Goal: Navigation & Orientation: Understand site structure

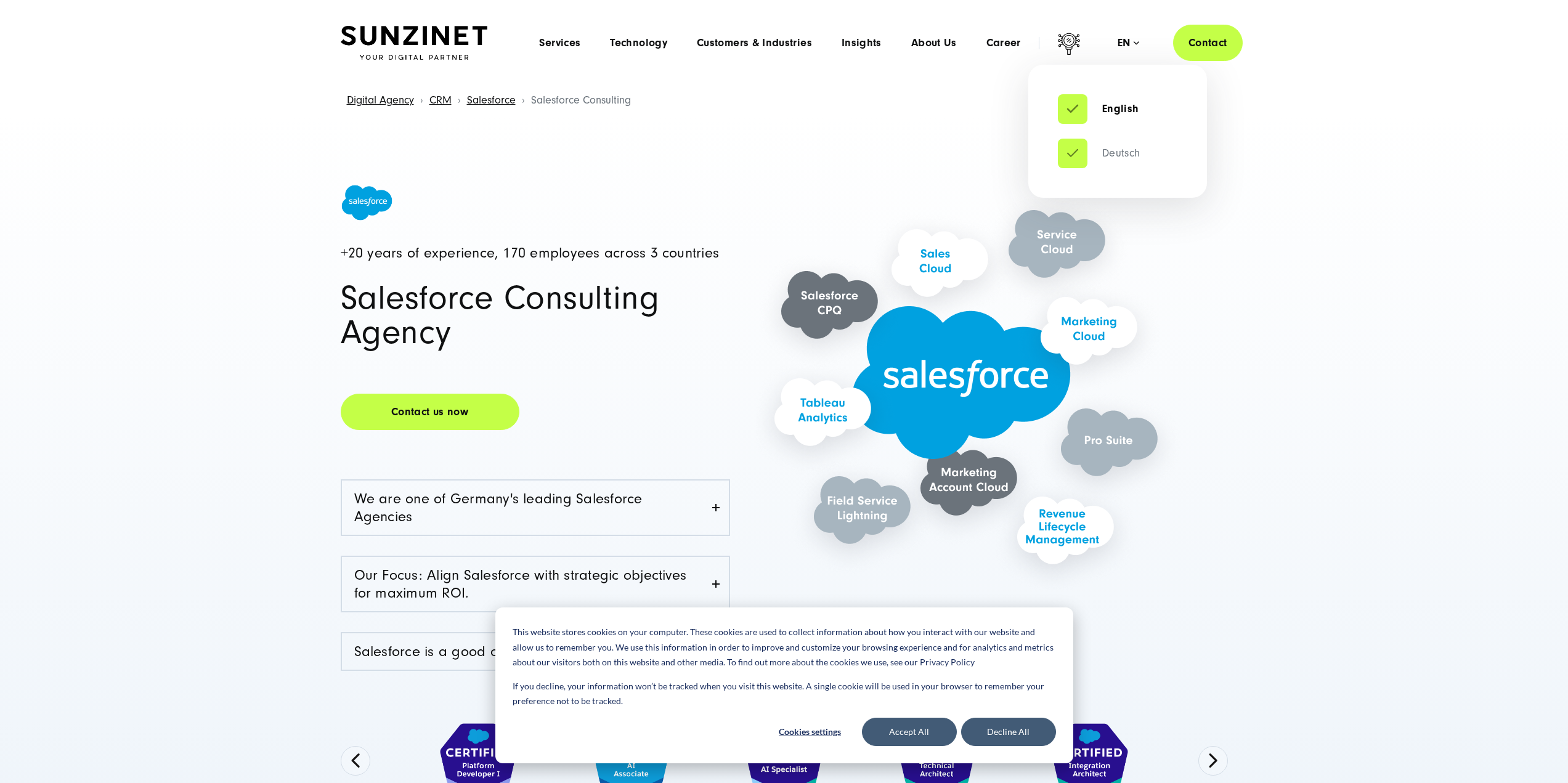
click at [1123, 154] on link "Deutsch" at bounding box center [1099, 153] width 82 height 12
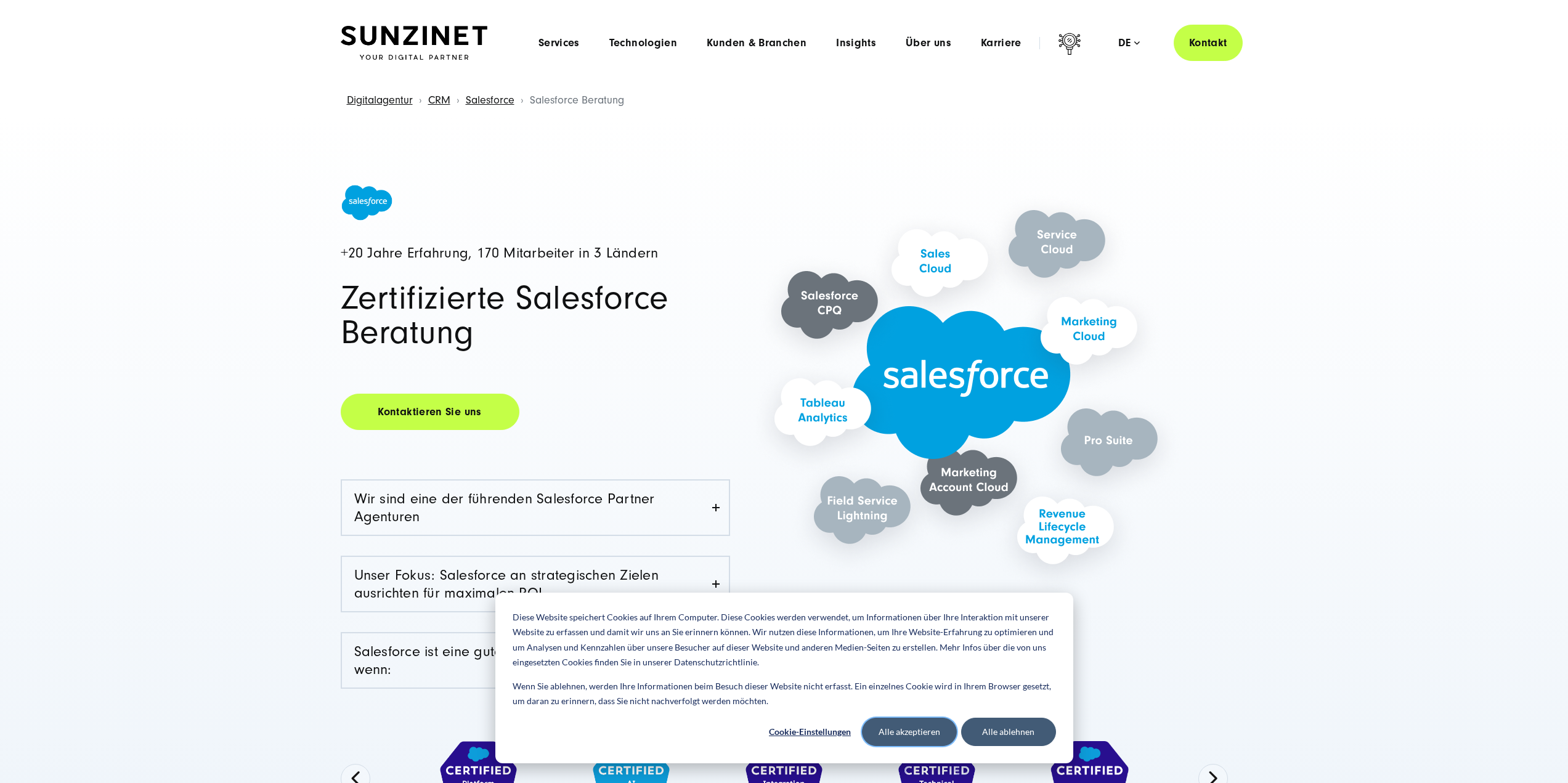
click at [906, 738] on button "Alle akzeptieren" at bounding box center [909, 732] width 95 height 29
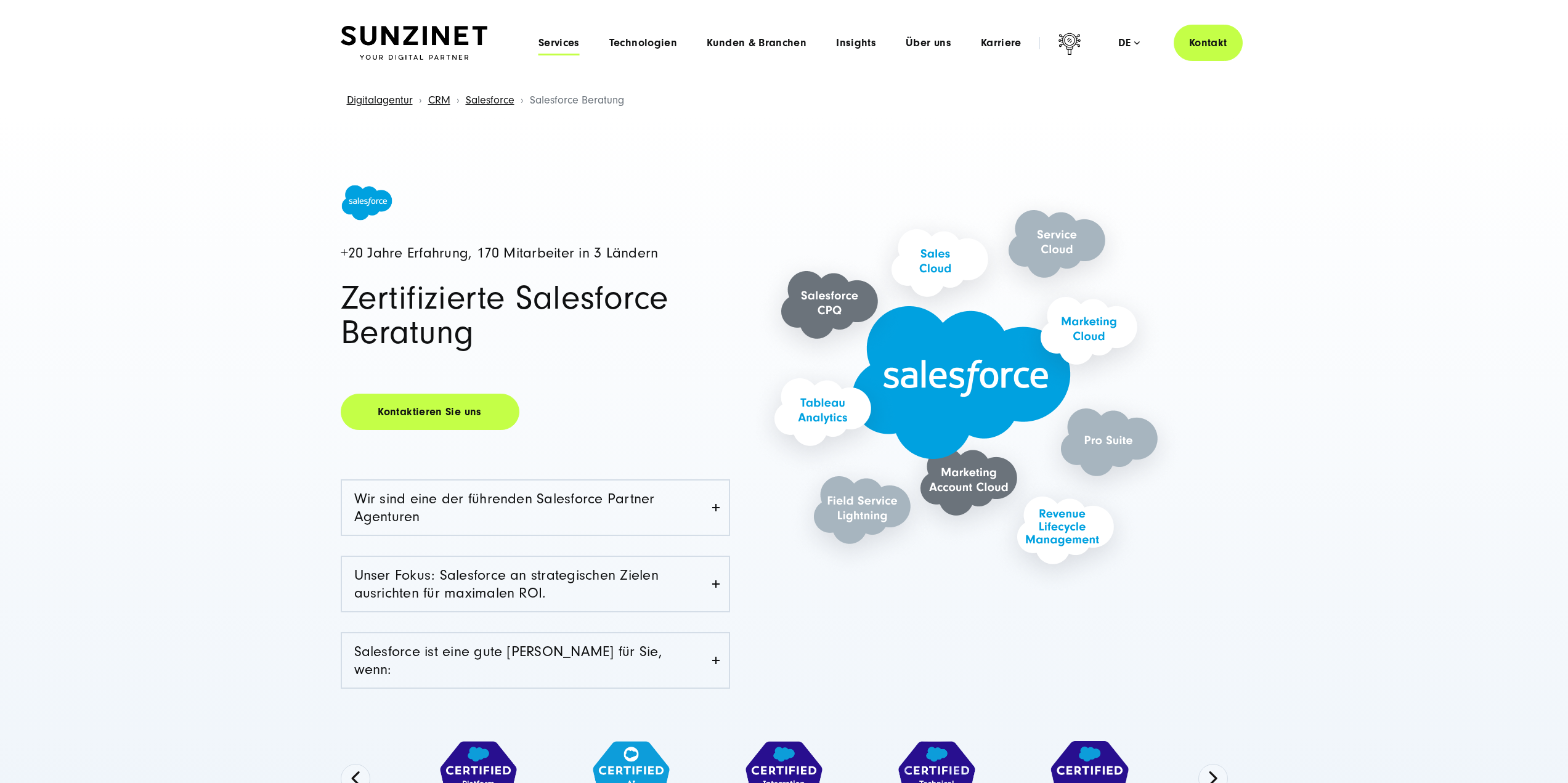
click at [568, 39] on span "Services" at bounding box center [559, 43] width 42 height 12
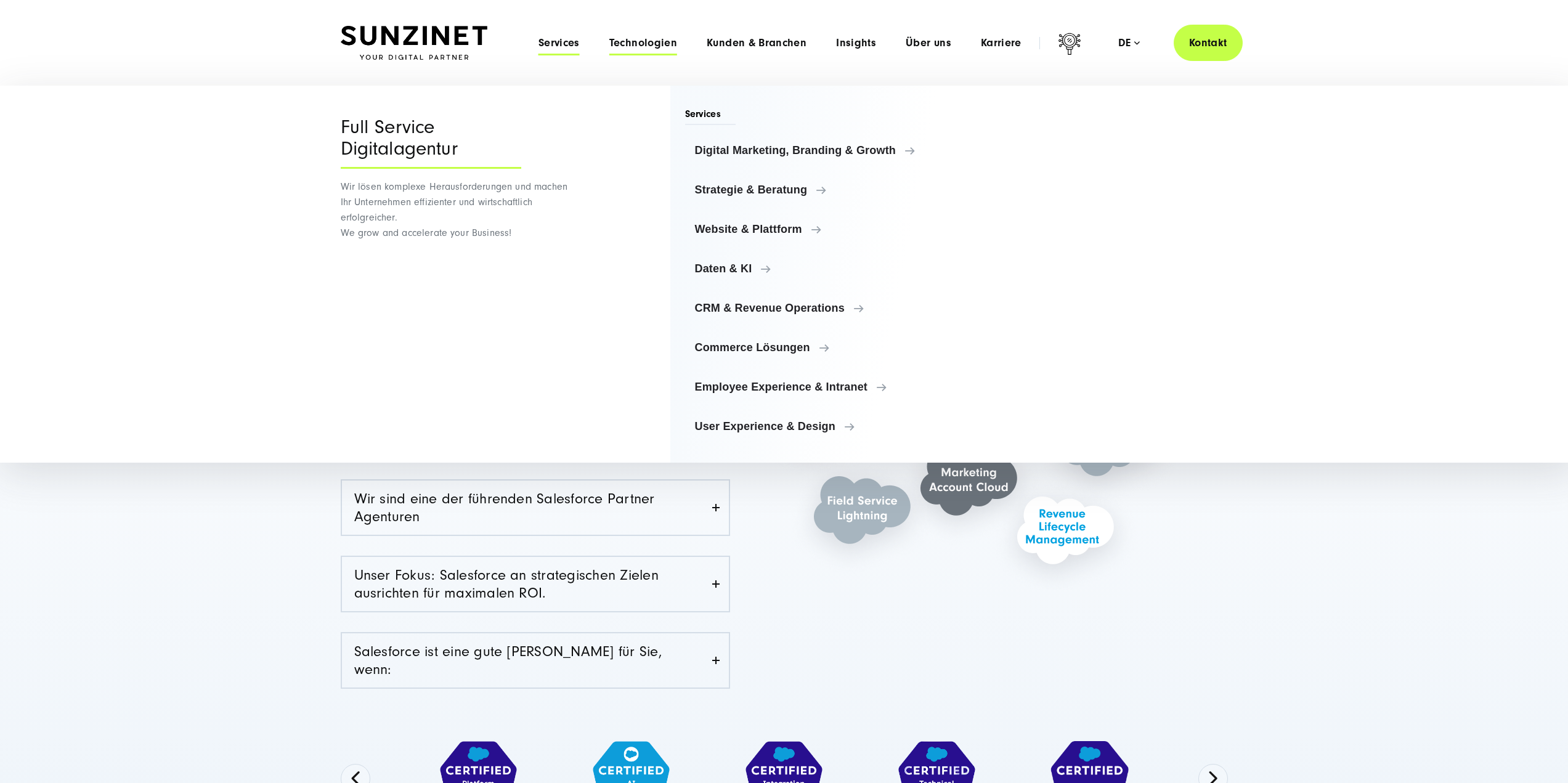
click at [641, 42] on span "Technologien" at bounding box center [644, 43] width 68 height 12
